Goal: Communication & Community: Participate in discussion

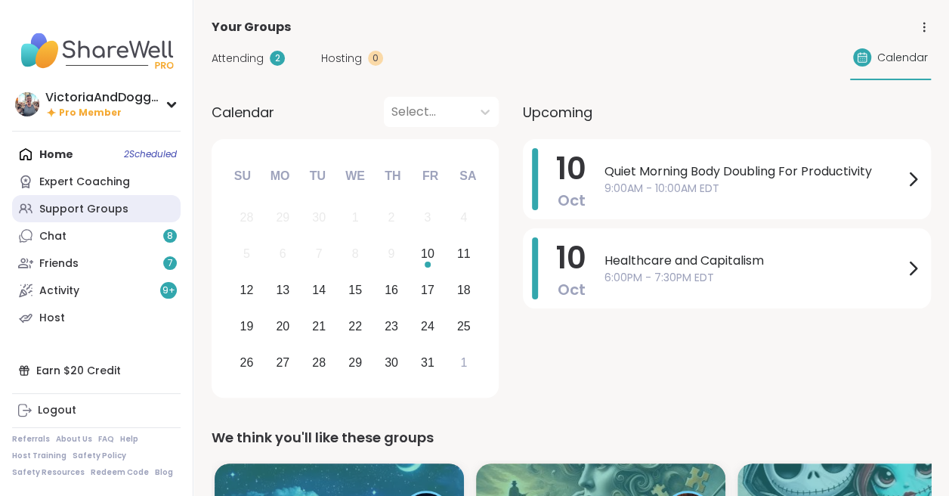
click at [73, 206] on div "Support Groups" at bounding box center [83, 209] width 89 height 15
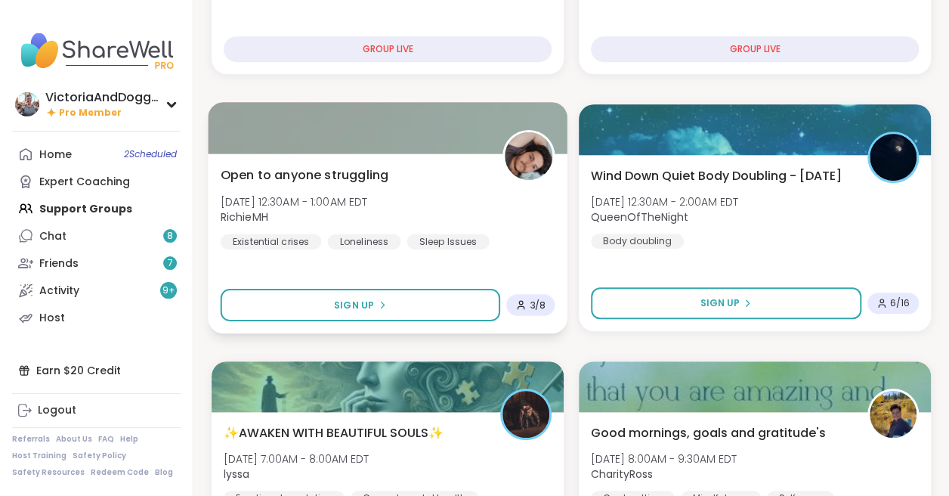
scroll to position [349, 0]
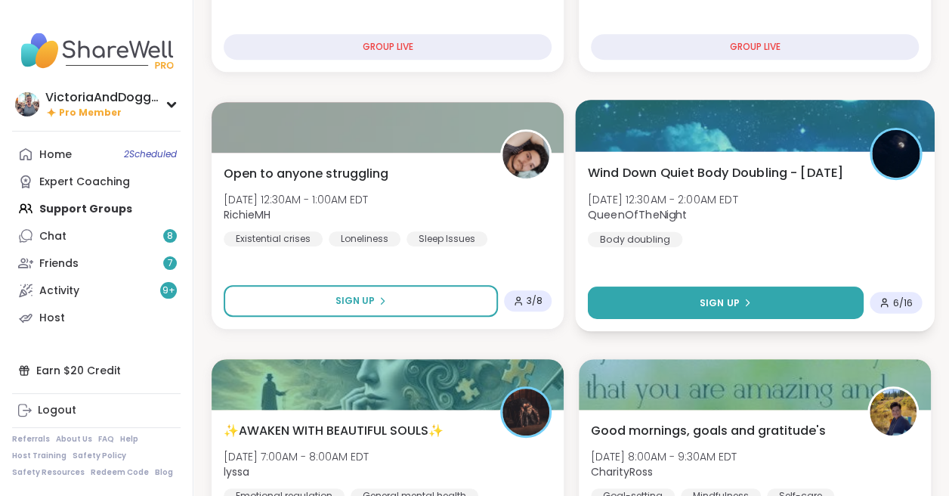
click at [776, 299] on button "Sign Up" at bounding box center [726, 302] width 276 height 33
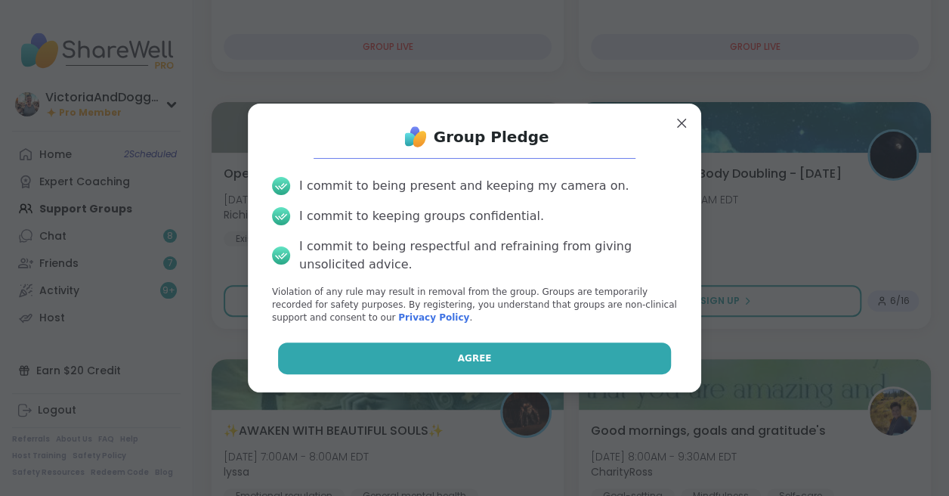
click at [535, 360] on button "Agree" at bounding box center [475, 358] width 394 height 32
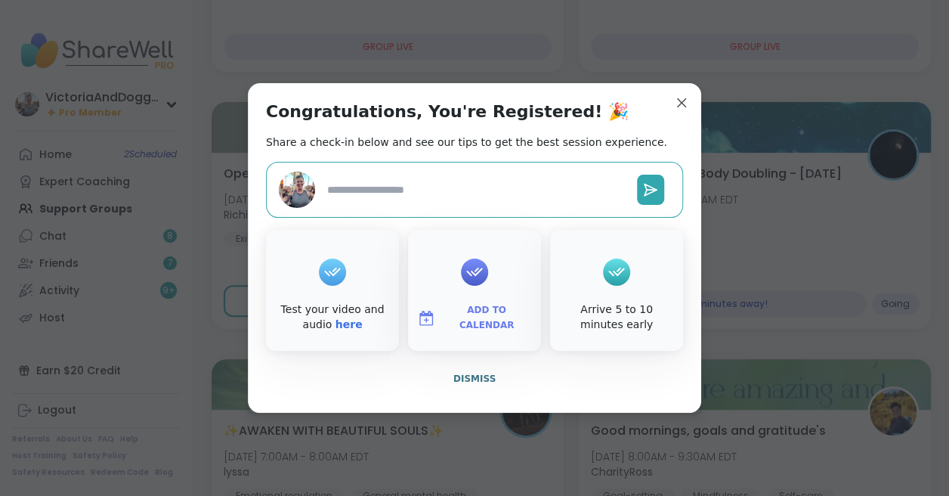
type textarea "*"
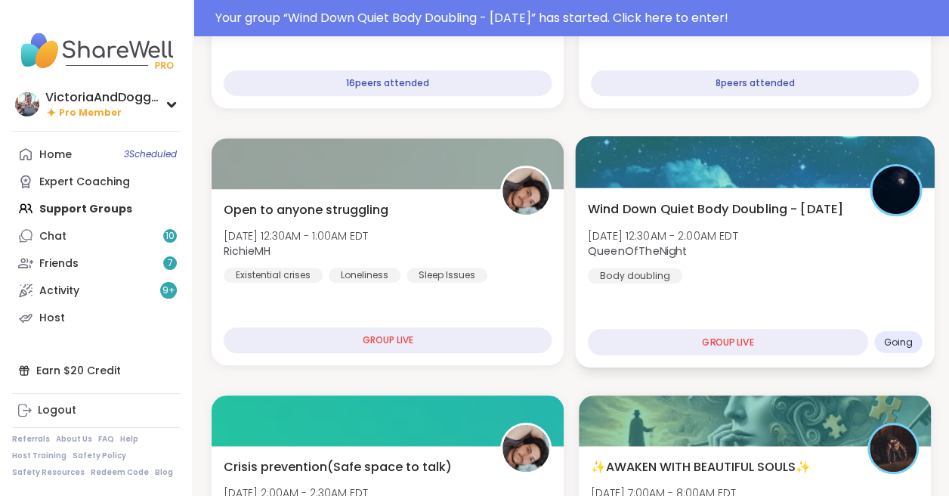
click at [736, 243] on span "[DATE] 12:30AM - 2:00AM EDT" at bounding box center [663, 235] width 150 height 15
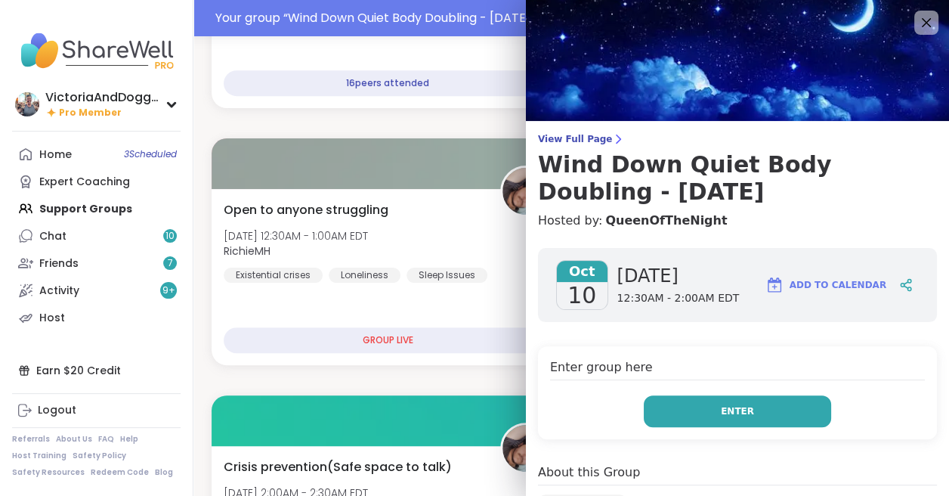
click at [714, 405] on button "Enter" at bounding box center [737, 411] width 187 height 32
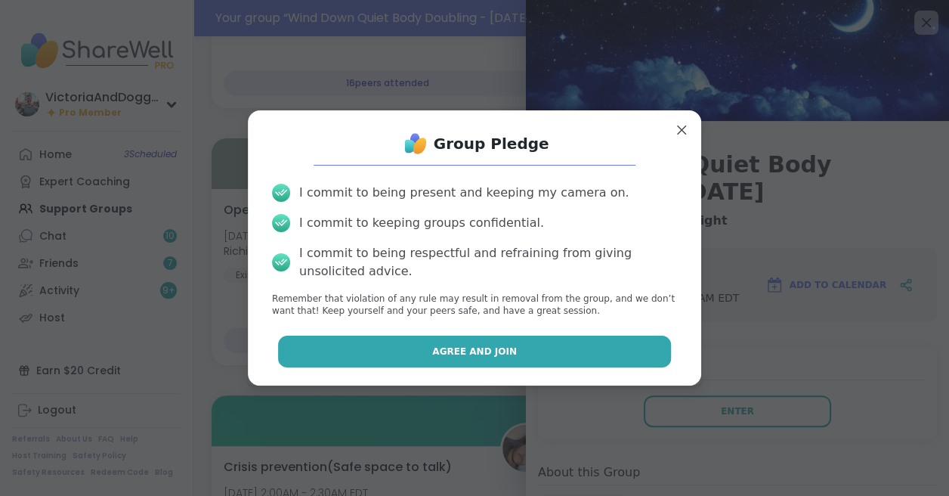
click at [565, 350] on button "Agree and Join" at bounding box center [475, 352] width 394 height 32
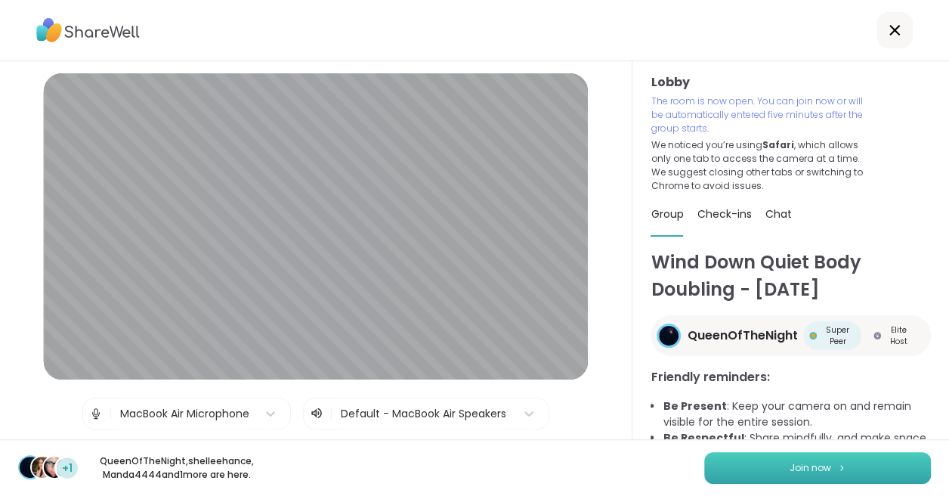
click at [751, 470] on button "Join now" at bounding box center [817, 468] width 227 height 32
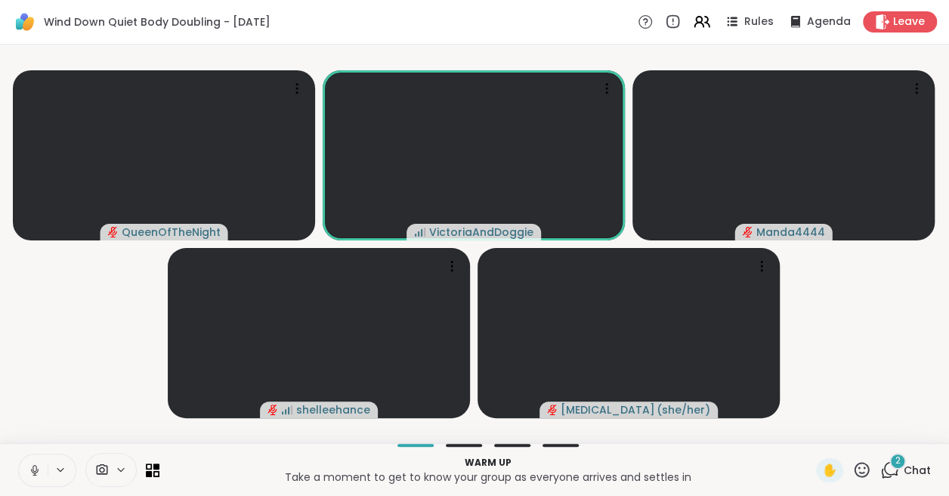
click at [42, 463] on button at bounding box center [33, 470] width 29 height 32
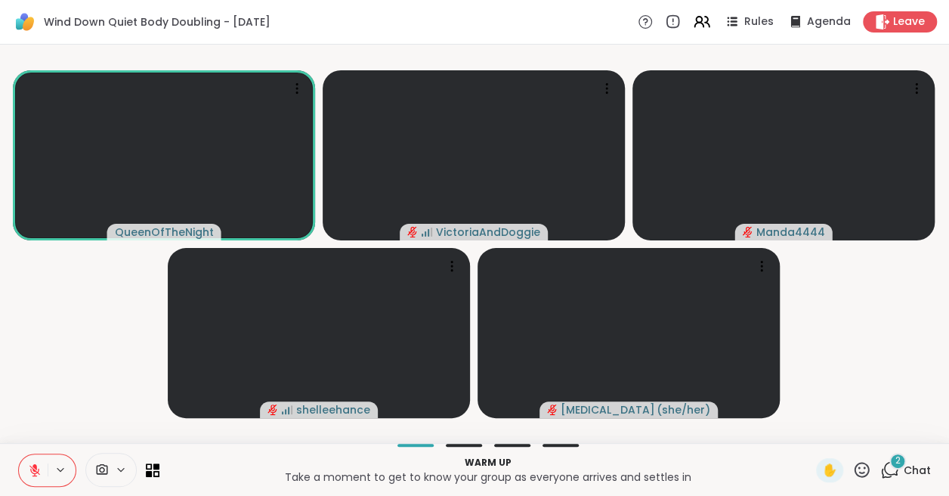
click at [36, 468] on icon at bounding box center [35, 470] width 14 height 14
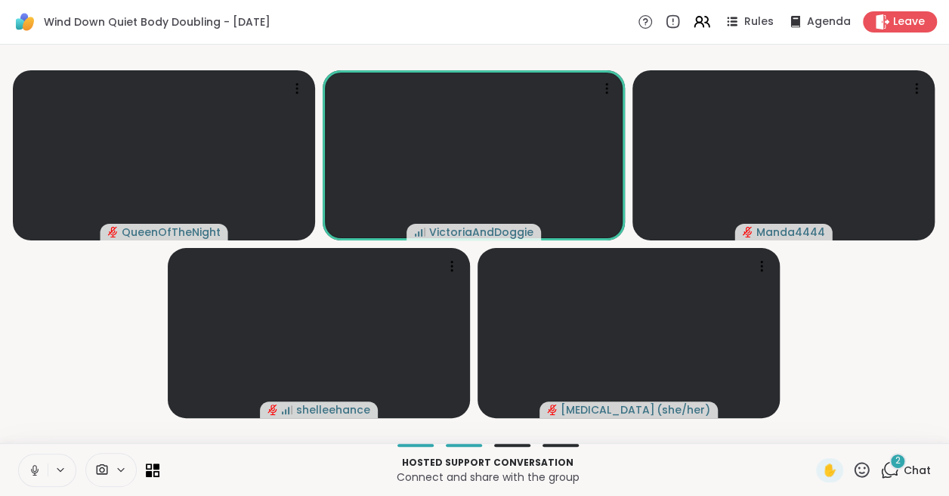
click at [35, 465] on icon at bounding box center [35, 468] width 4 height 7
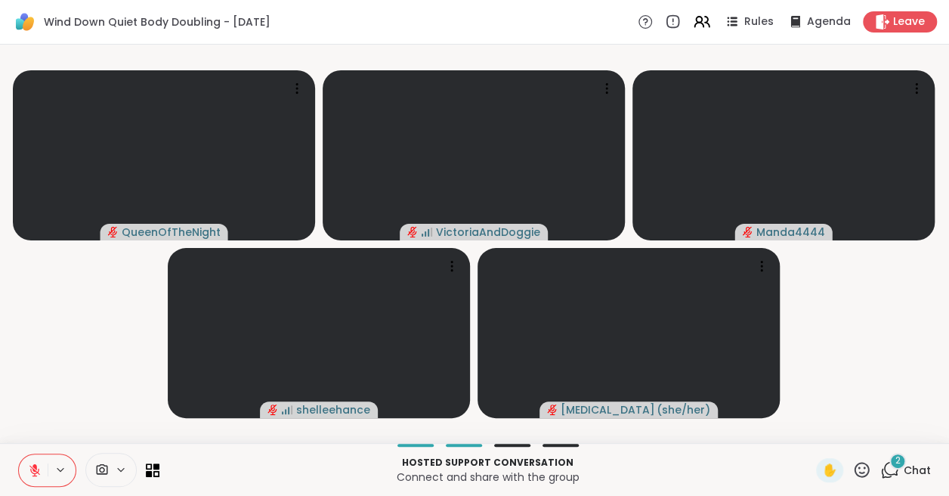
click at [894, 459] on div "2" at bounding box center [898, 461] width 17 height 17
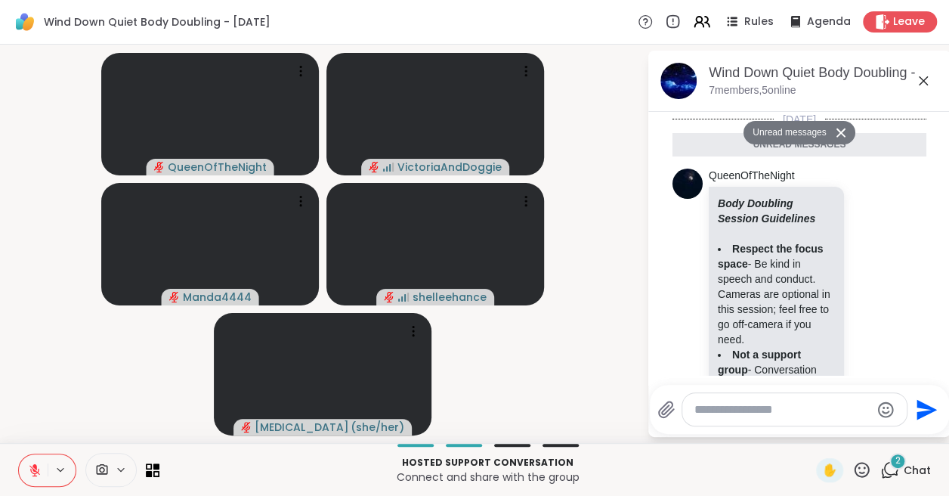
scroll to position [777, 0]
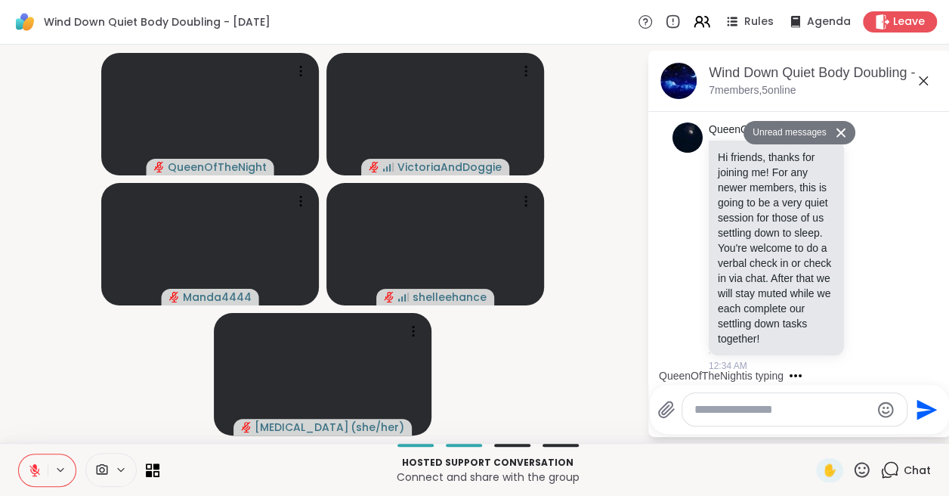
click at [711, 409] on textarea "Type your message" at bounding box center [783, 409] width 176 height 15
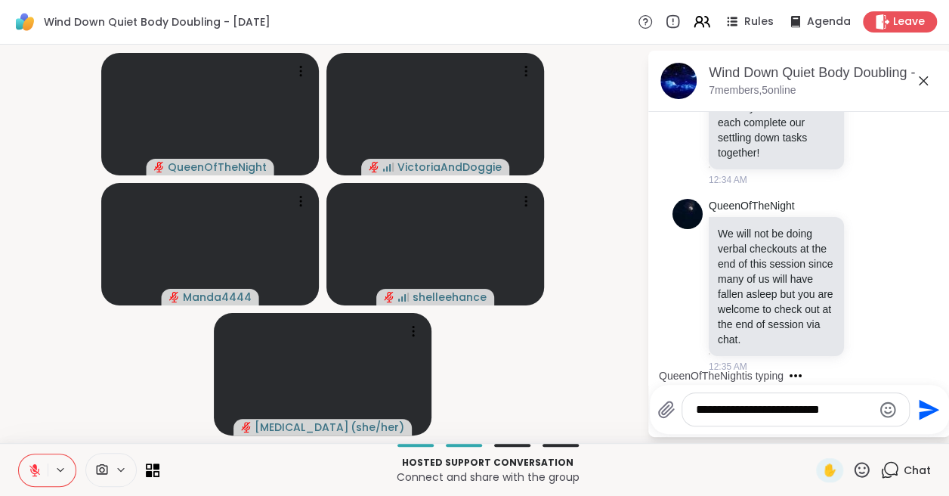
type textarea "**********"
click at [927, 406] on icon "Send" at bounding box center [929, 409] width 20 height 20
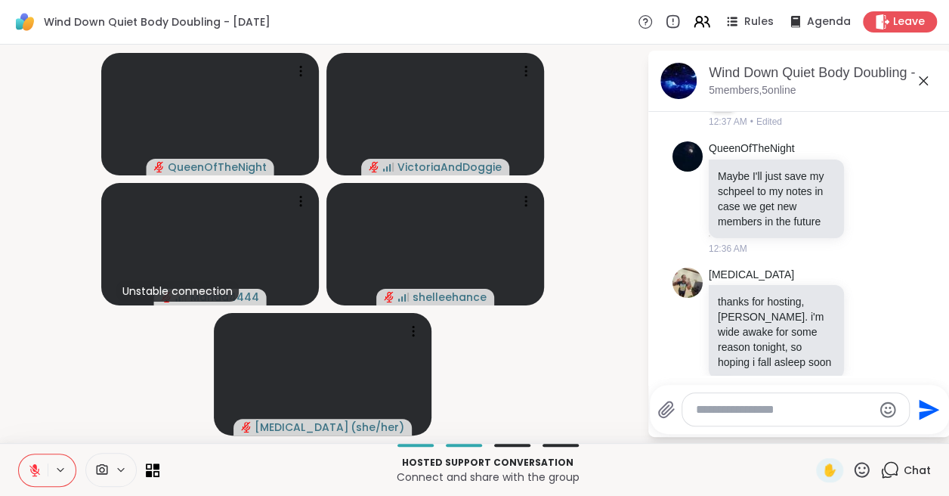
scroll to position [1505, 0]
